Goal: Information Seeking & Learning: Stay updated

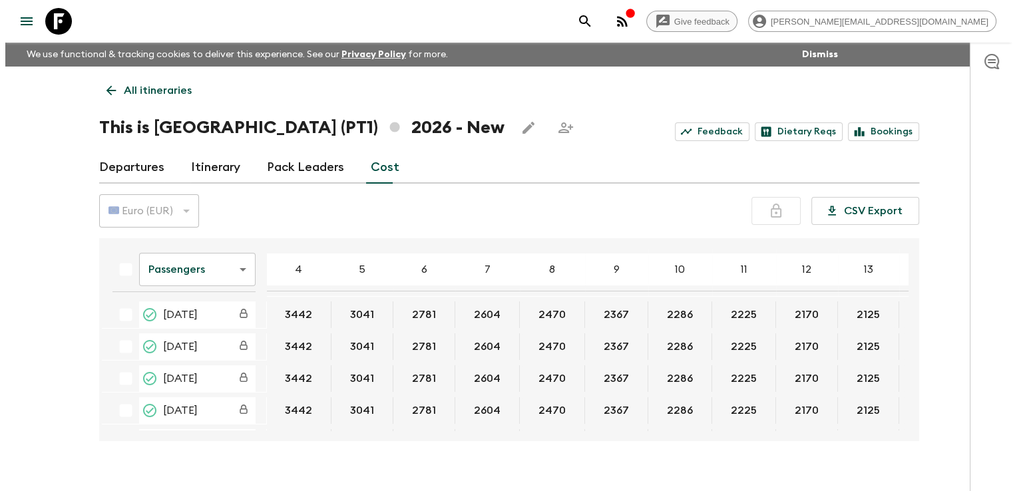
scroll to position [0, 261]
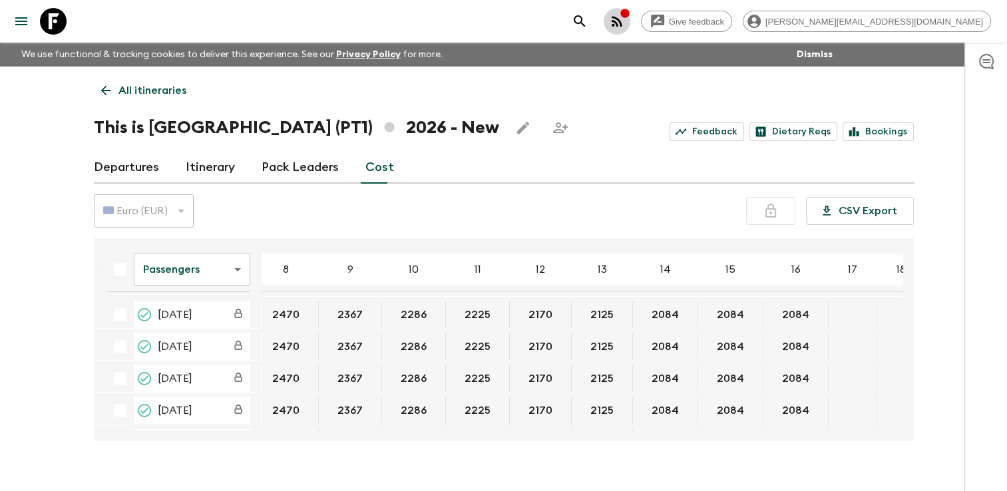
click at [625, 17] on icon "button" at bounding box center [617, 21] width 16 height 16
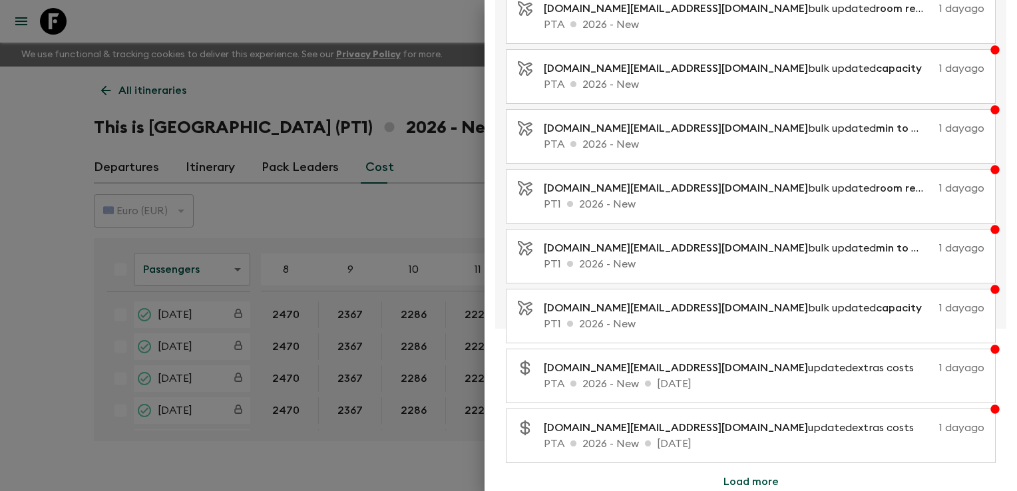
scroll to position [224, 0]
click at [734, 474] on button "Load more" at bounding box center [751, 481] width 87 height 27
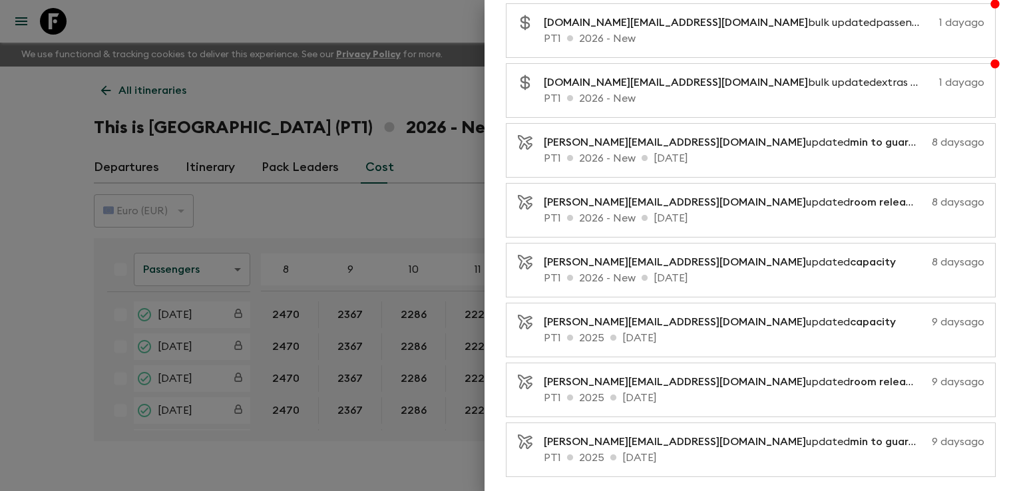
scroll to position [821, 0]
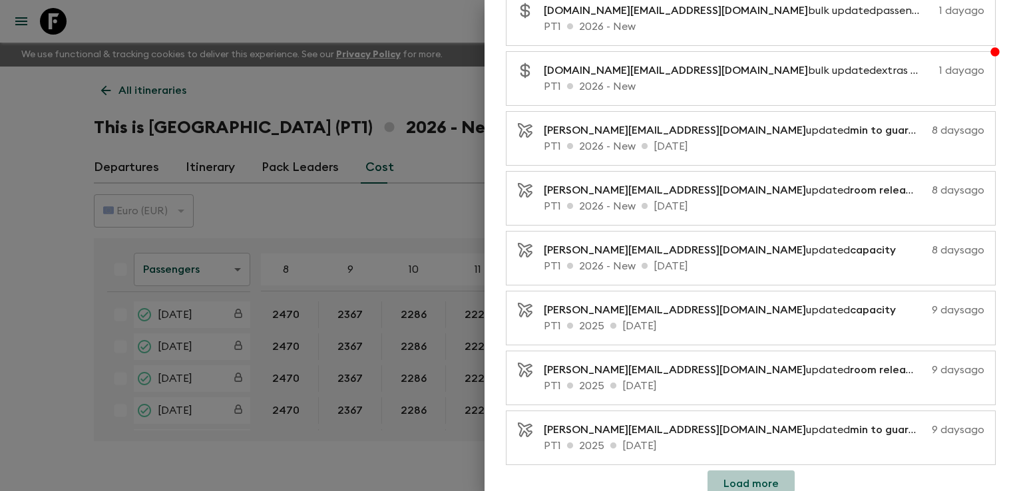
click at [723, 475] on button "Load more" at bounding box center [751, 484] width 87 height 27
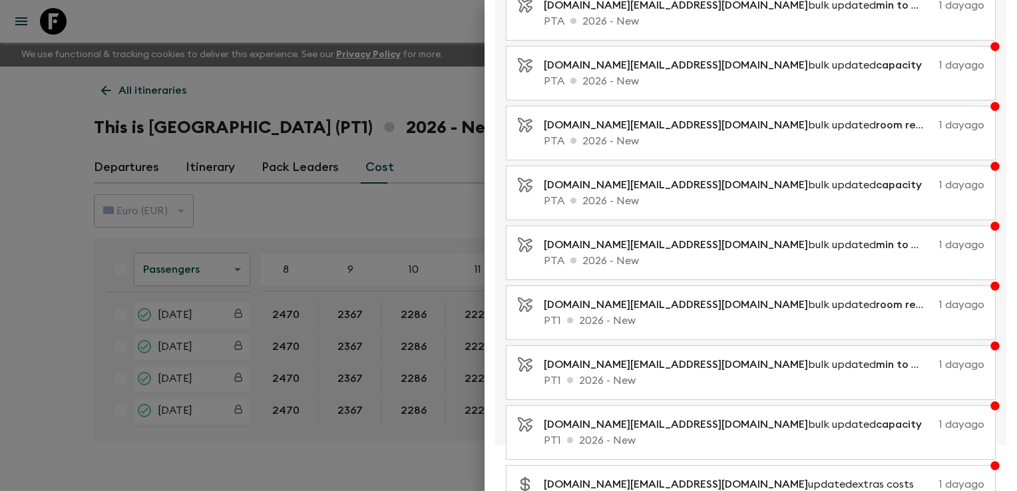
scroll to position [0, 0]
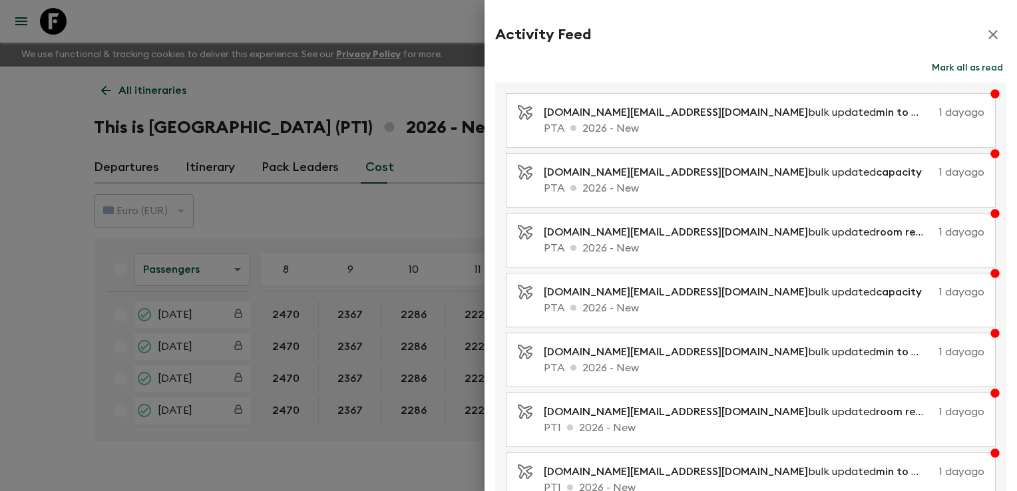
click at [885, 47] on div "Activity Feed" at bounding box center [750, 34] width 511 height 27
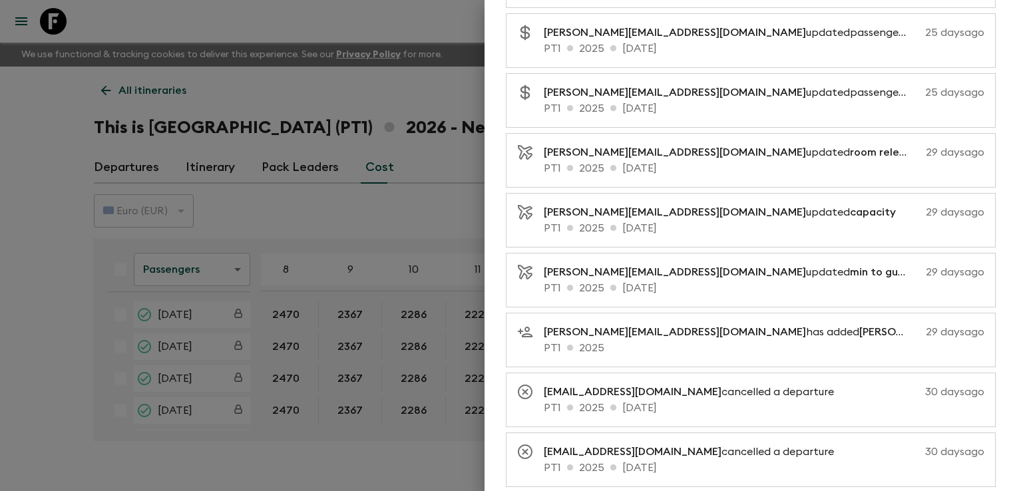
scroll to position [1417, 0]
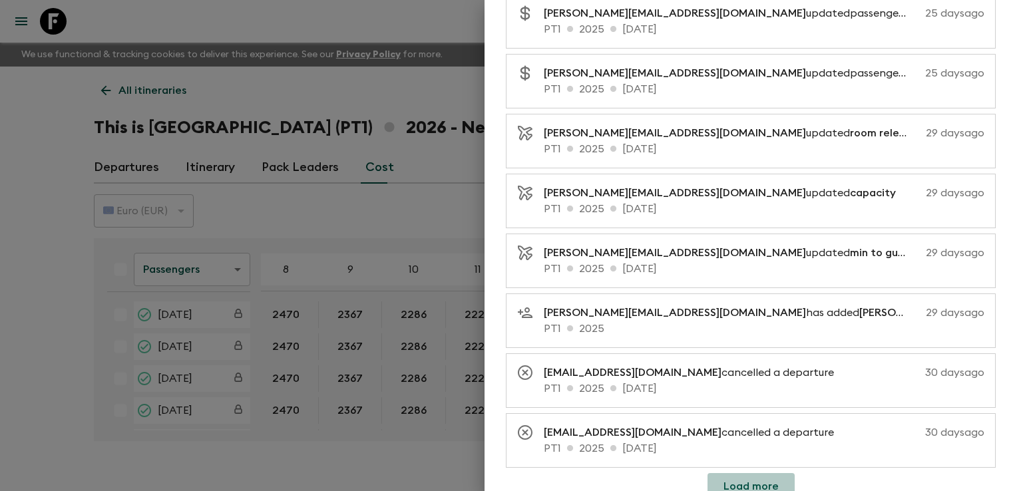
click at [748, 475] on button "Load more" at bounding box center [751, 486] width 87 height 27
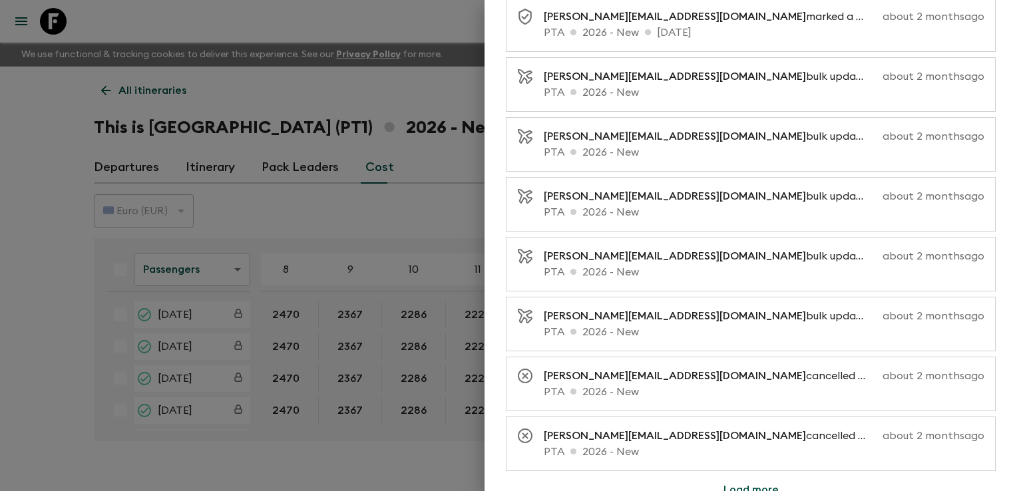
scroll to position [2014, 0]
click at [744, 476] on button "Load more" at bounding box center [751, 489] width 87 height 27
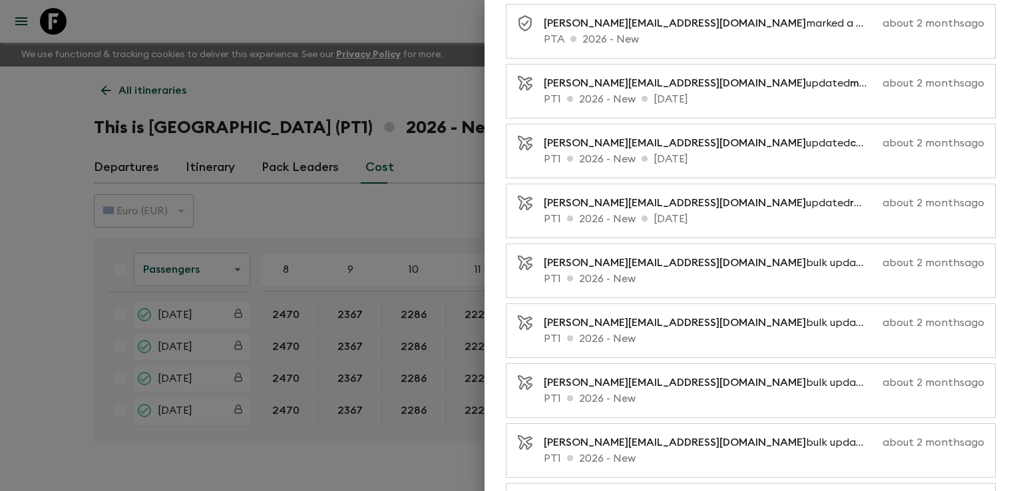
scroll to position [2611, 0]
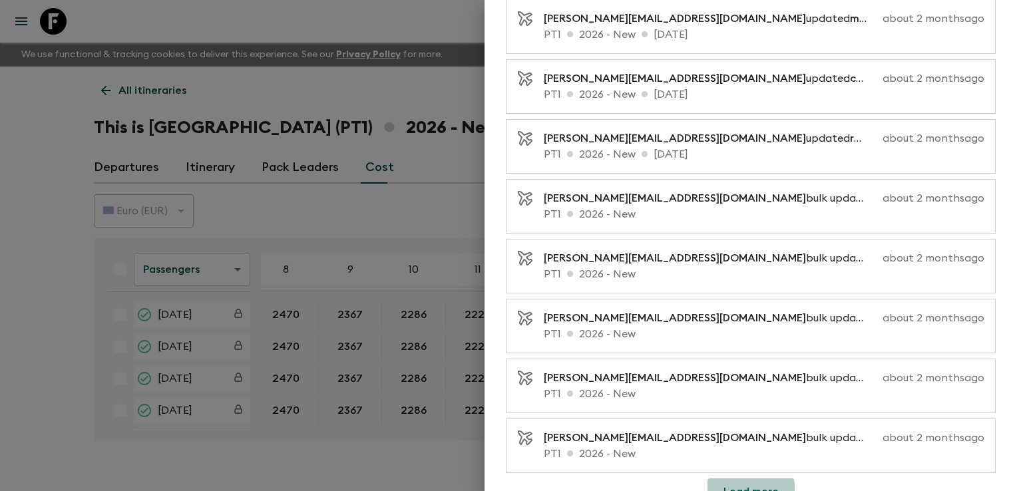
click at [742, 481] on button "Load more" at bounding box center [751, 492] width 87 height 27
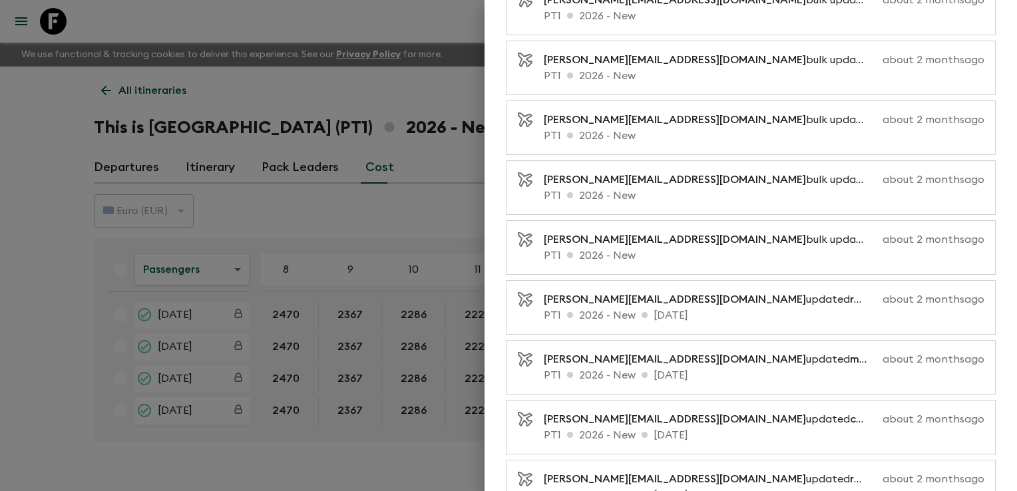
scroll to position [3207, 0]
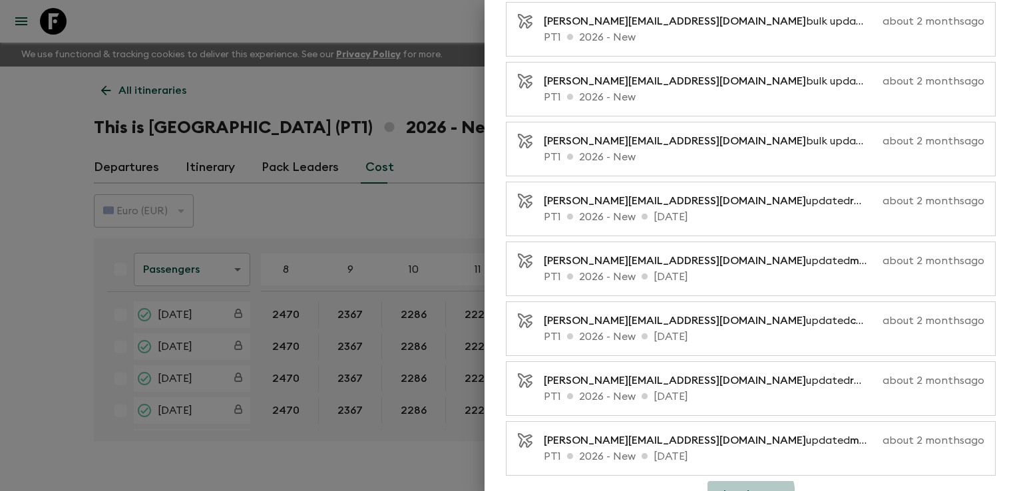
click at [724, 481] on button "Load more" at bounding box center [751, 494] width 87 height 27
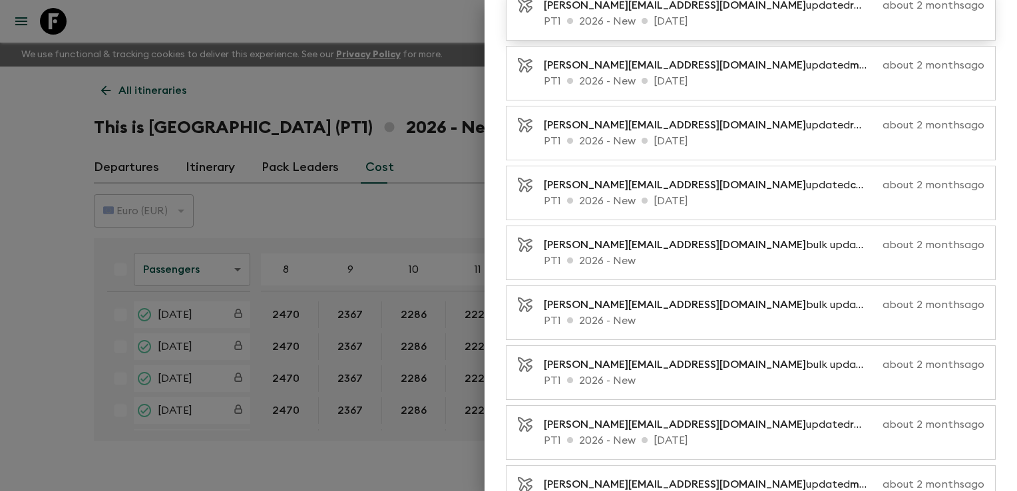
scroll to position [3804, 0]
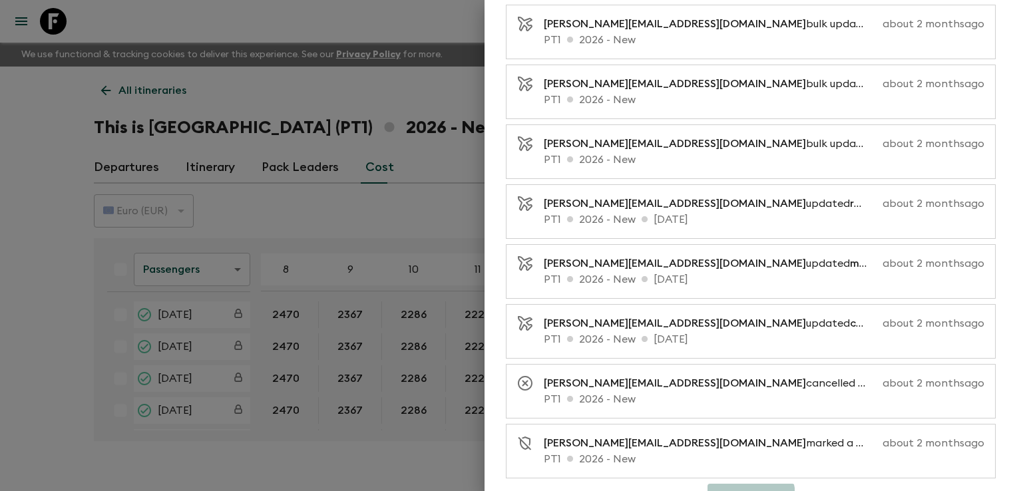
click at [738, 484] on button "Load more" at bounding box center [751, 497] width 87 height 27
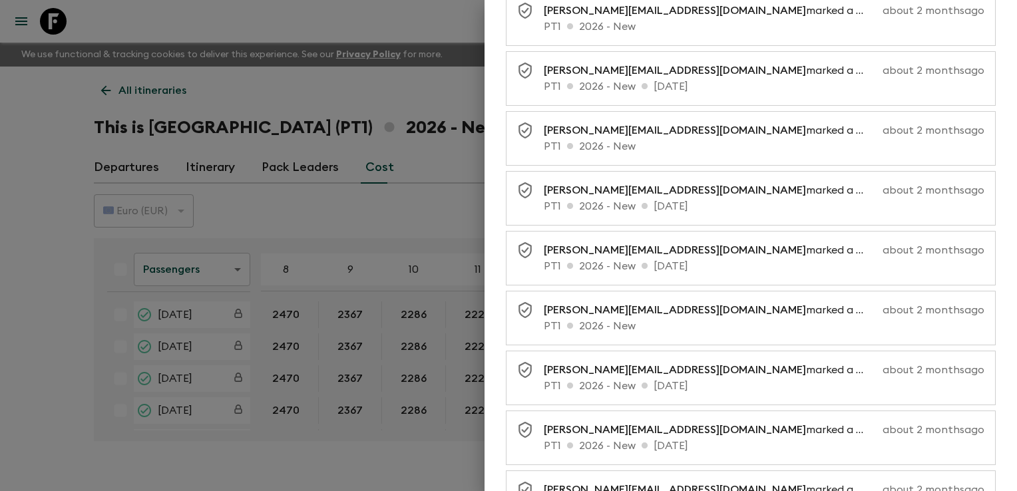
scroll to position [4400, 0]
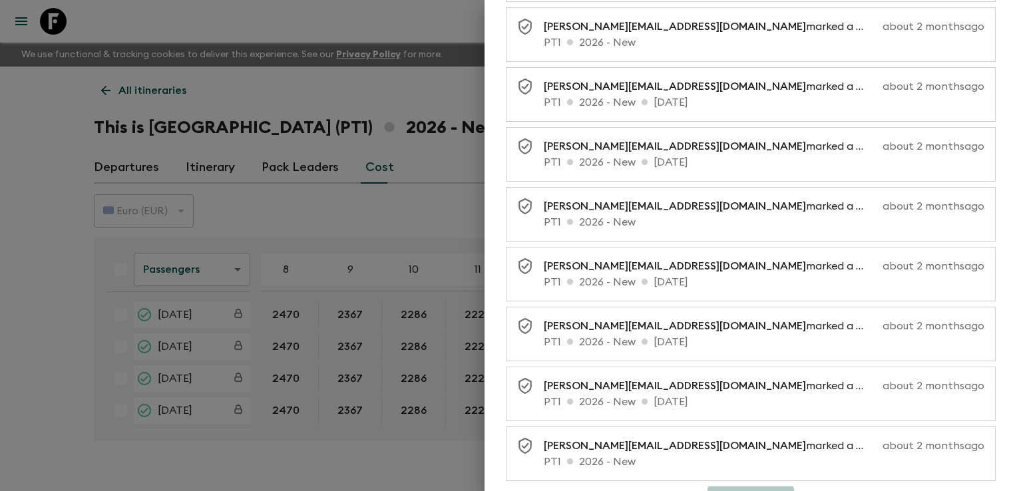
click at [735, 487] on button "Load more" at bounding box center [751, 500] width 87 height 27
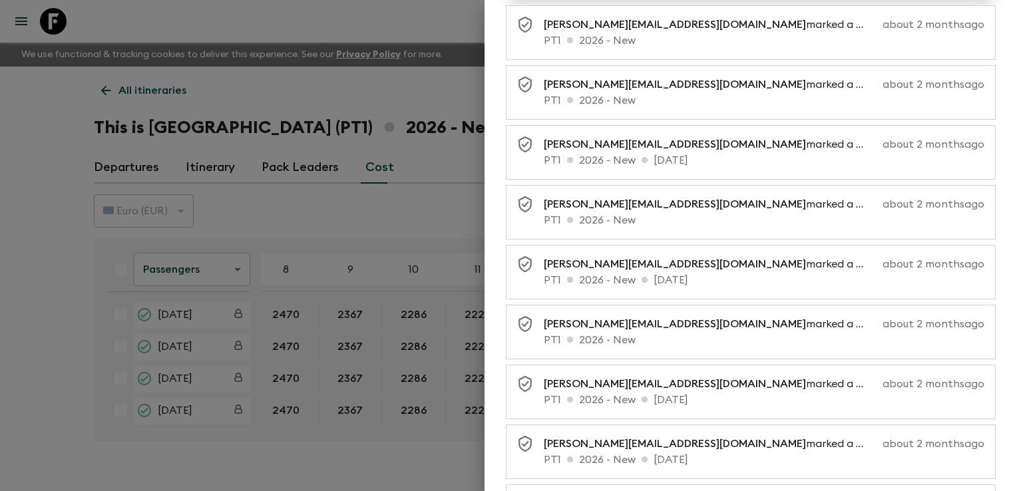
scroll to position [4997, 0]
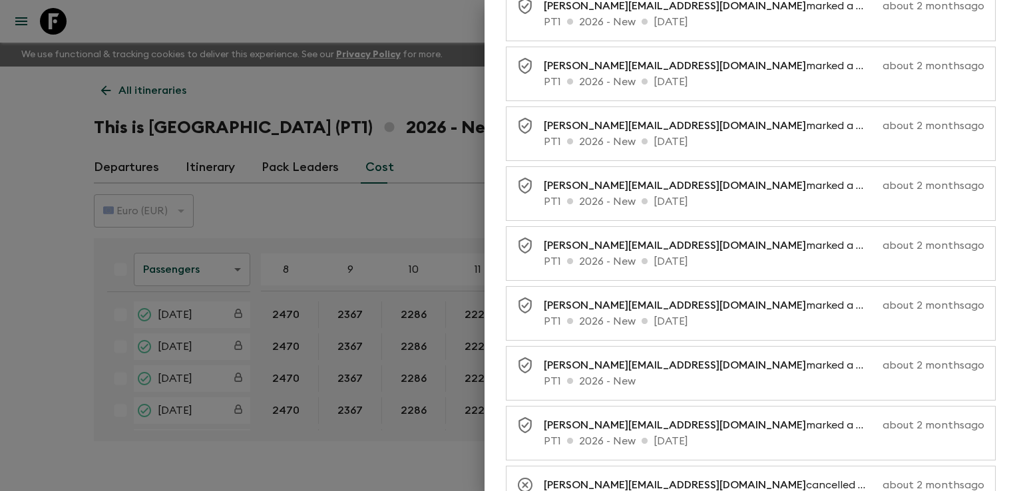
scroll to position [5593, 0]
